Goal: Ask a question: Seek information or help from site administrators or community

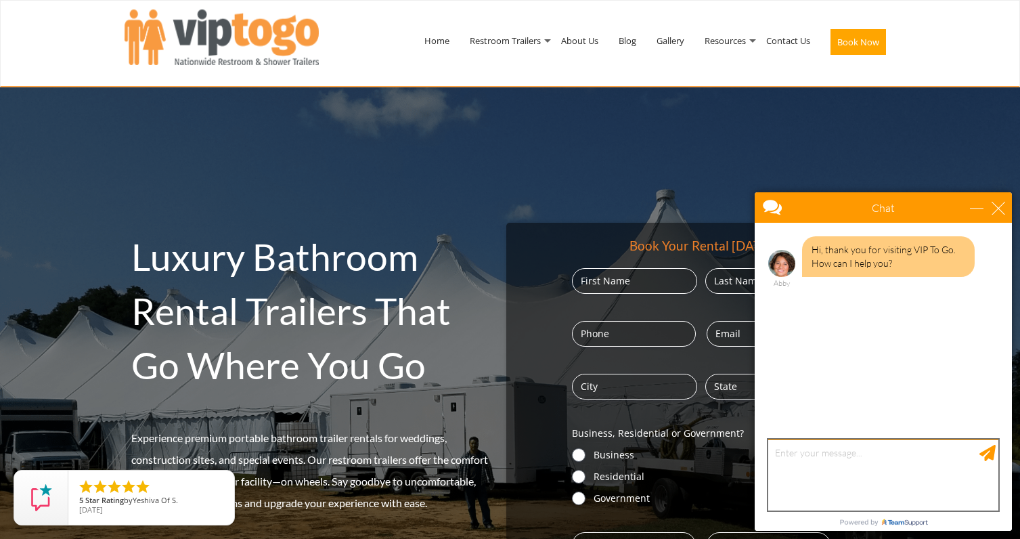
click at [799, 451] on textarea "type your message" at bounding box center [883, 474] width 230 height 71
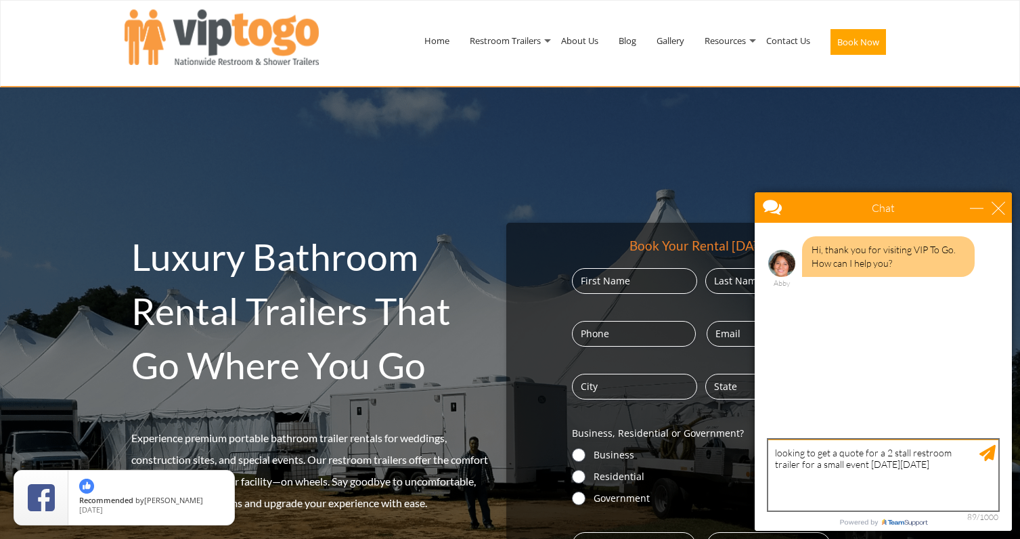
type textarea "looking to get a quote for a 2 stall restroom trailer for a small event [DATE][…"
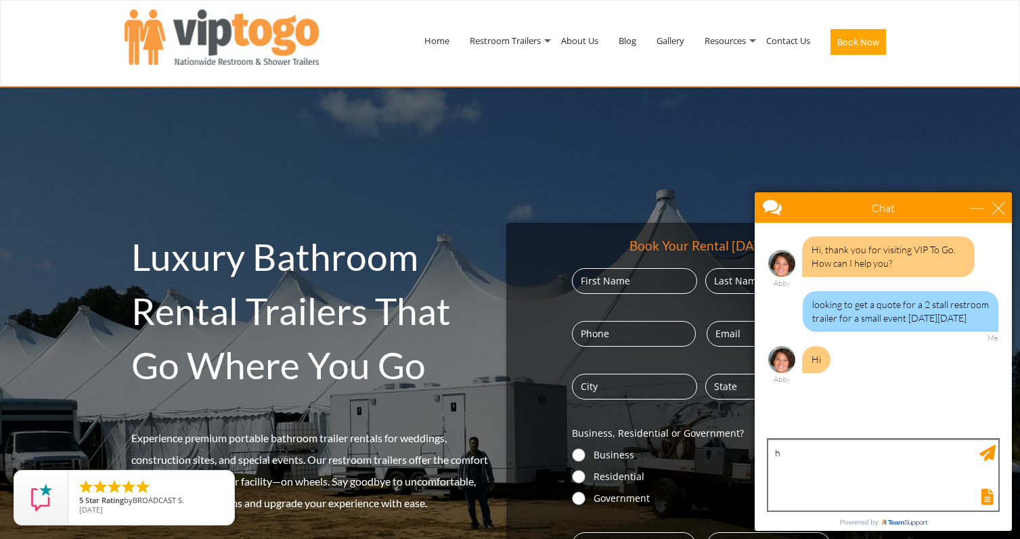
type textarea "hi"
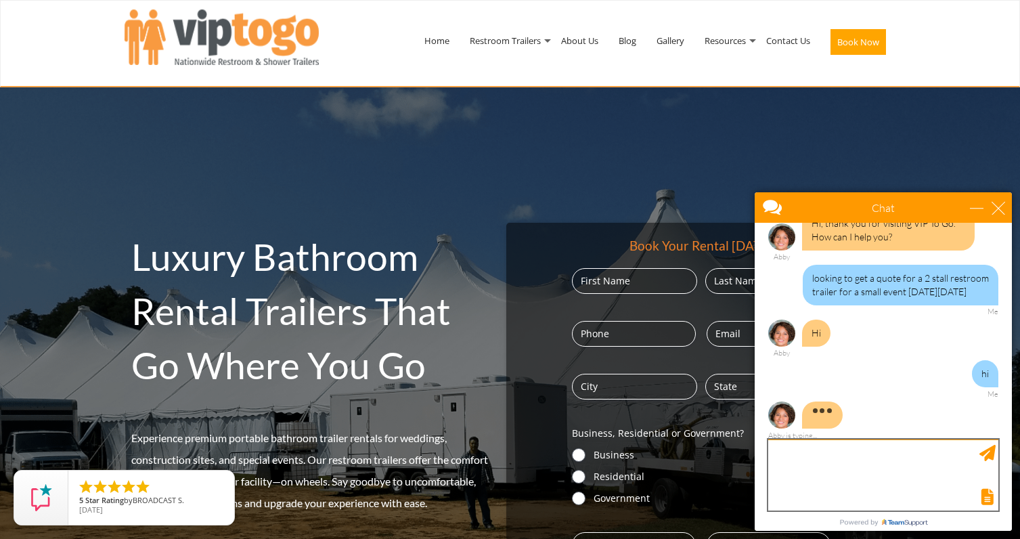
scroll to position [53, 0]
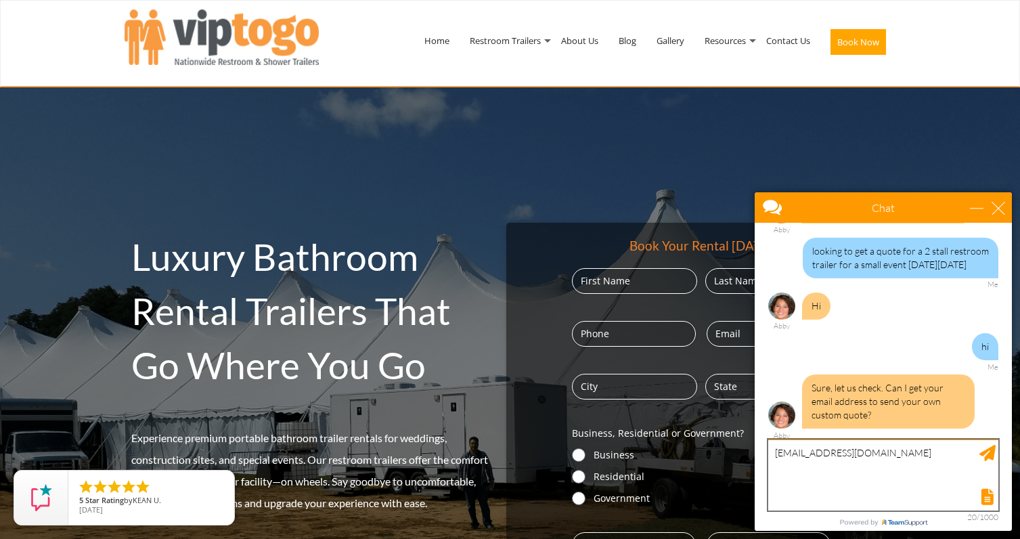
type textarea "[EMAIL_ADDRESS][DOMAIN_NAME]"
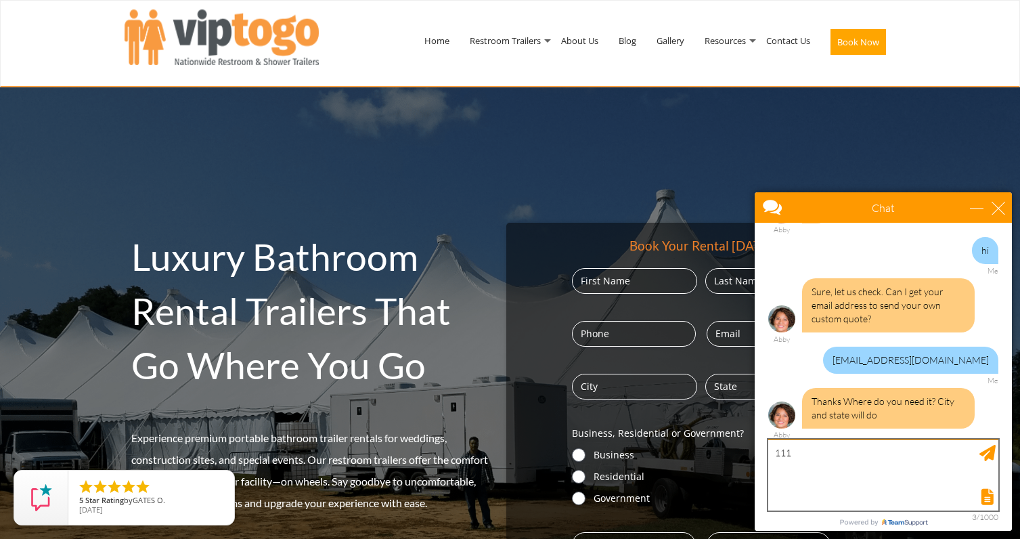
scroll to position [191, 0]
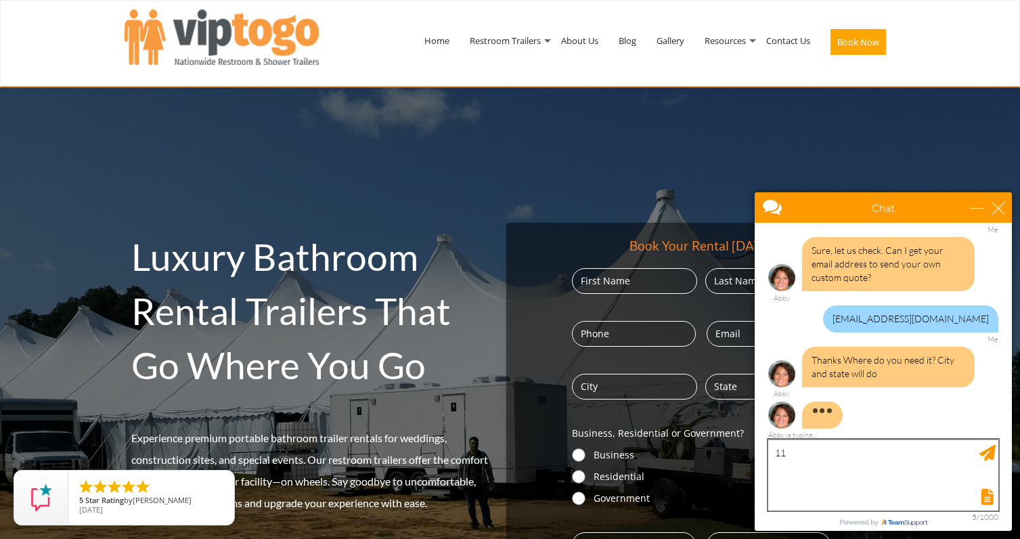
type textarea "1"
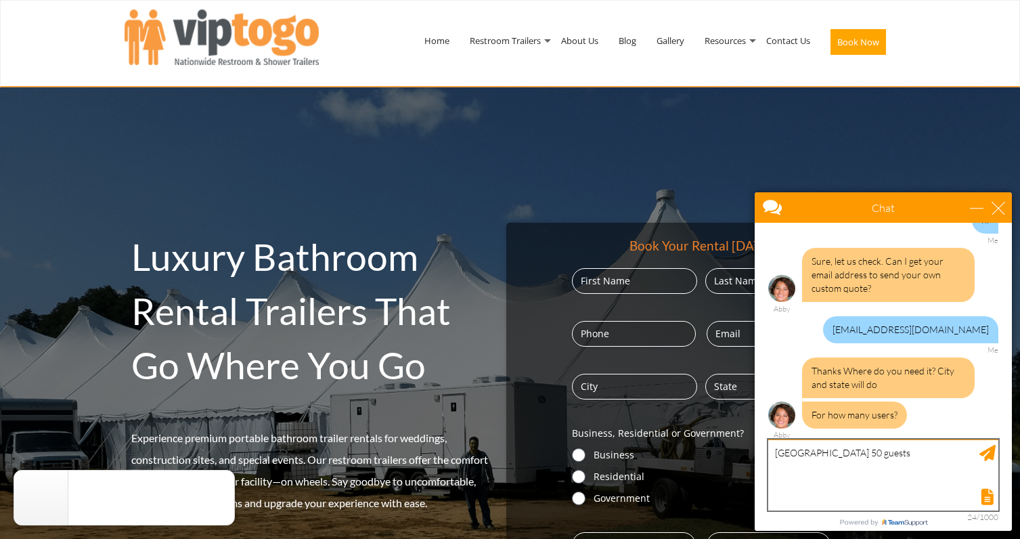
type textarea "[GEOGRAPHIC_DATA] 50 guests"
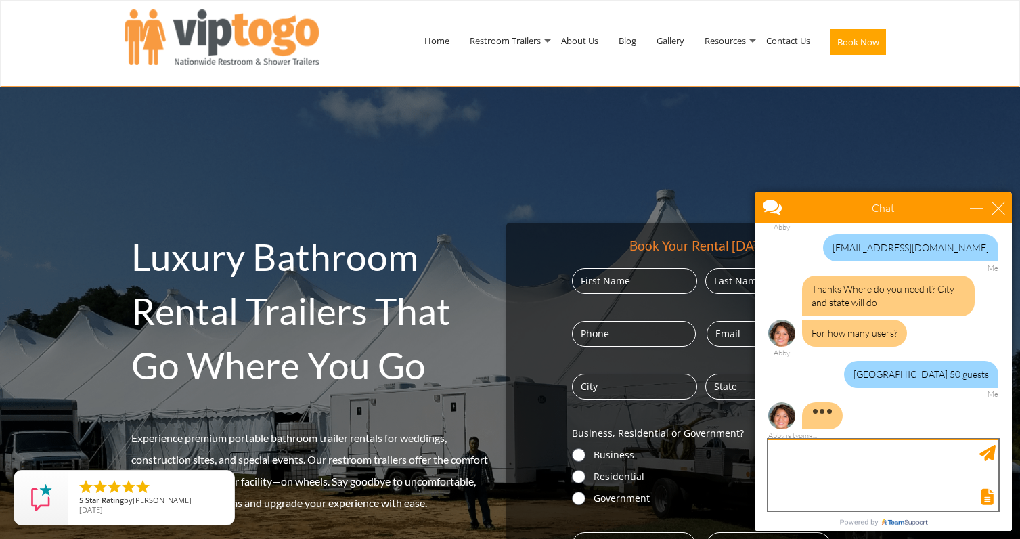
scroll to position [289, 0]
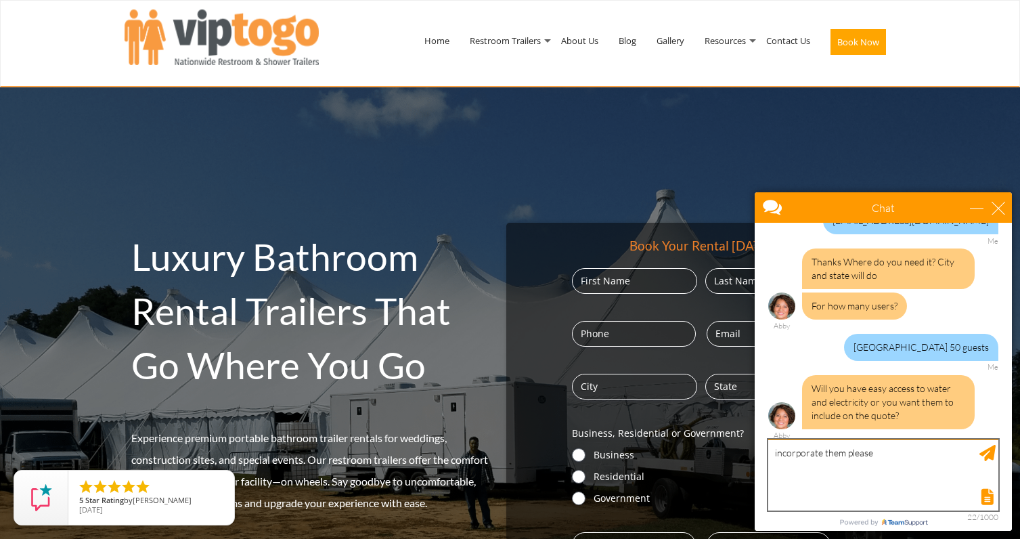
type textarea "incorporate them please"
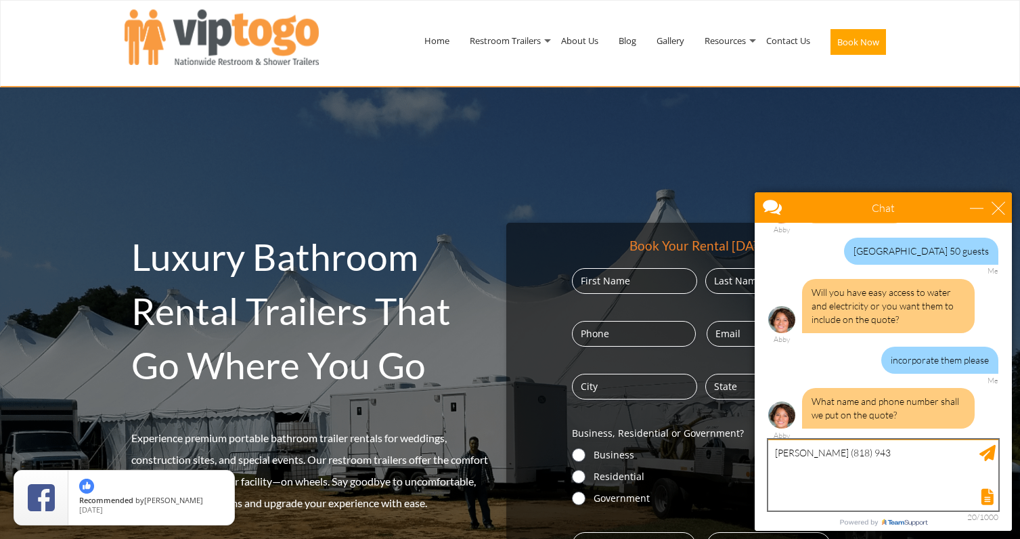
scroll to position [426, 0]
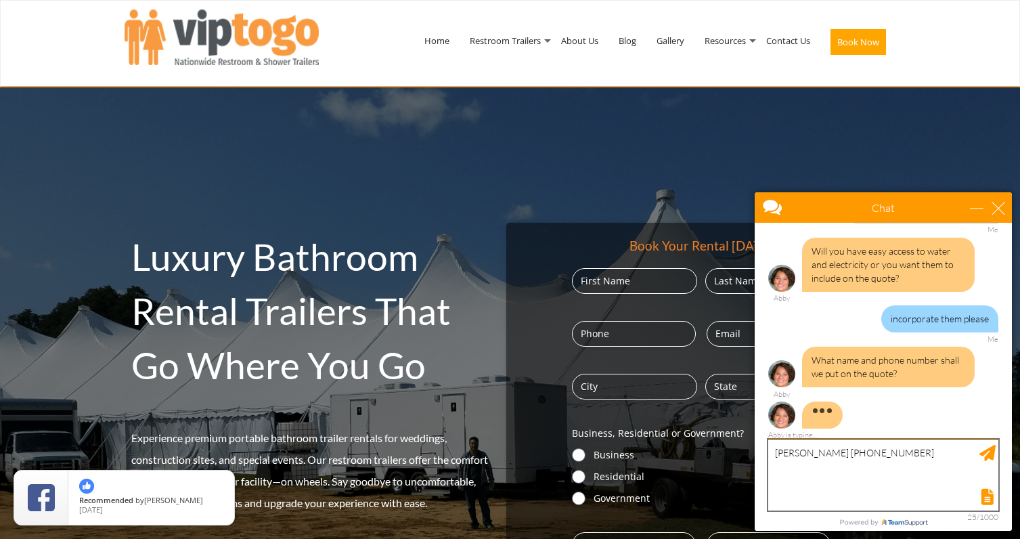
type textarea "[PERSON_NAME] [PHONE_NUMBER]"
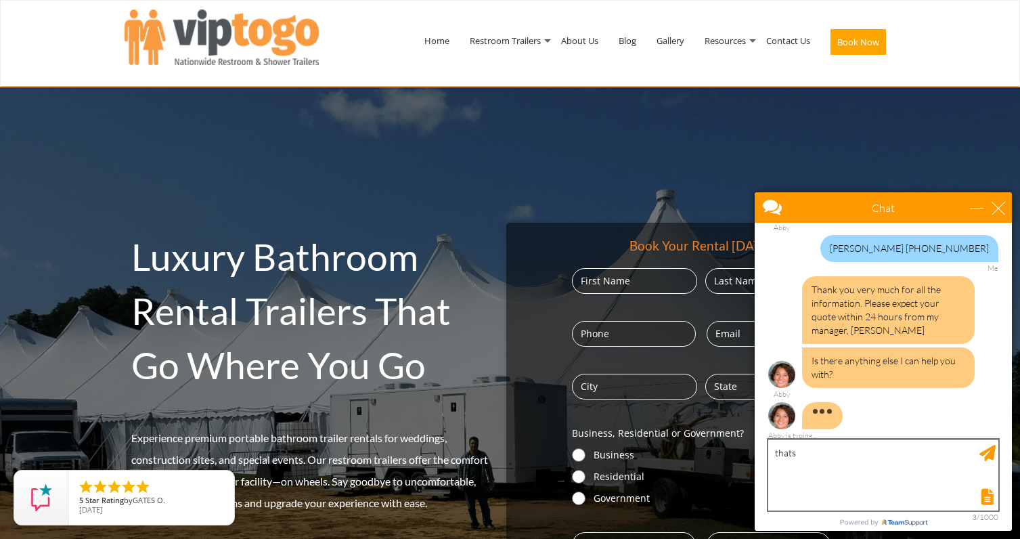
scroll to position [552, 0]
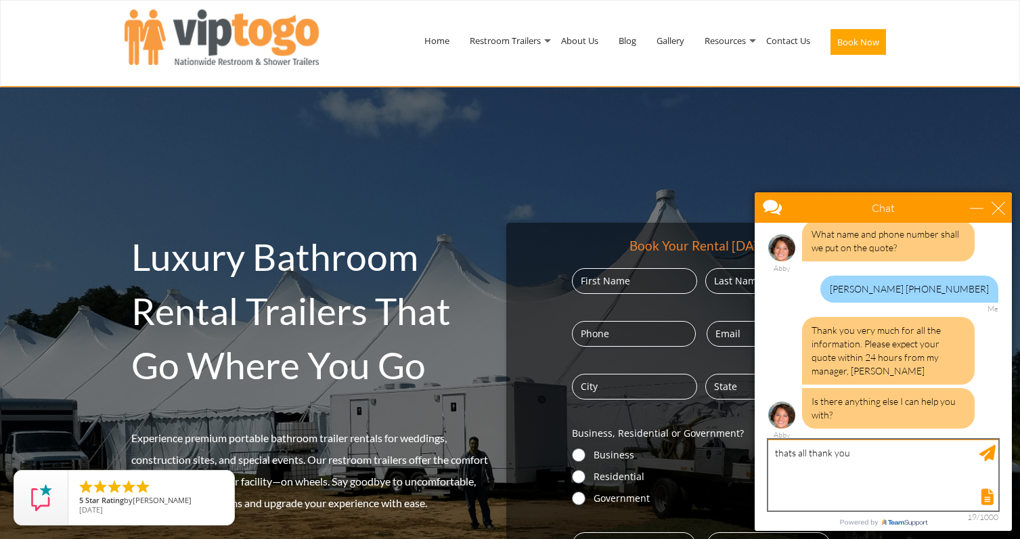
type textarea "thats all thank you"
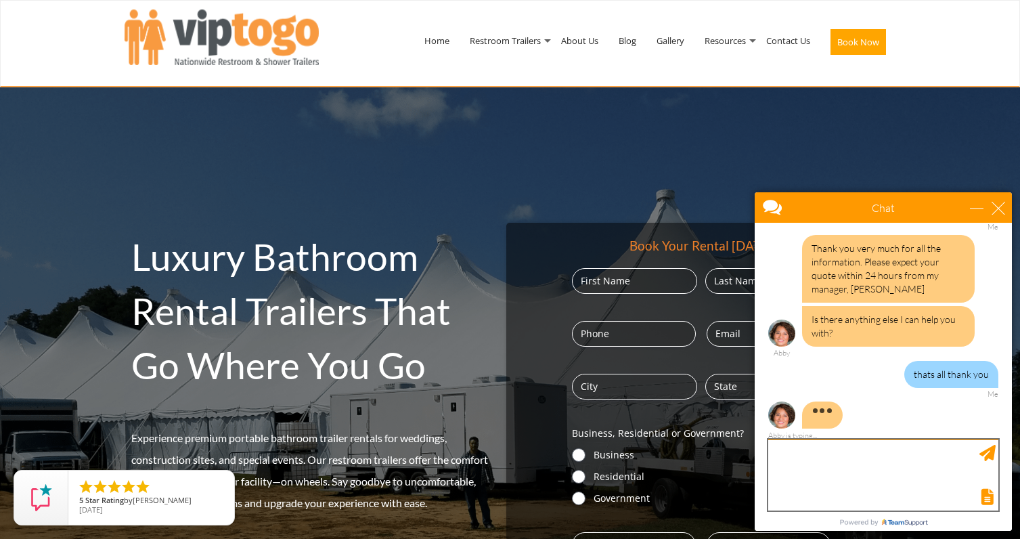
scroll to position [648, 0]
